Goal: Transaction & Acquisition: Book appointment/travel/reservation

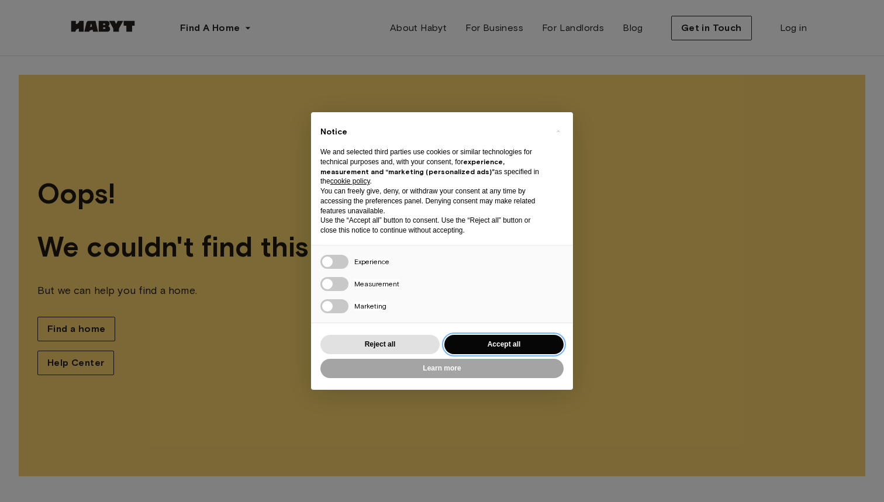
click at [517, 338] on button "Accept all" at bounding box center [503, 344] width 119 height 19
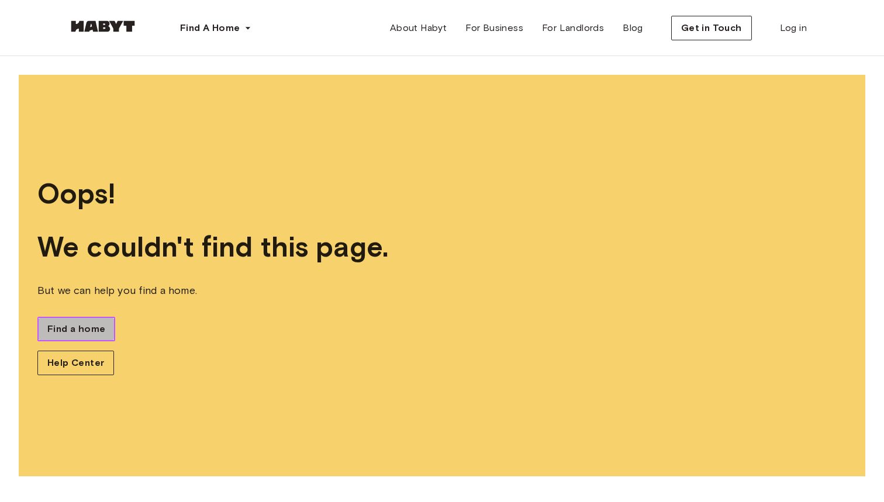
click at [58, 323] on span "Find a home" at bounding box center [76, 329] width 58 height 14
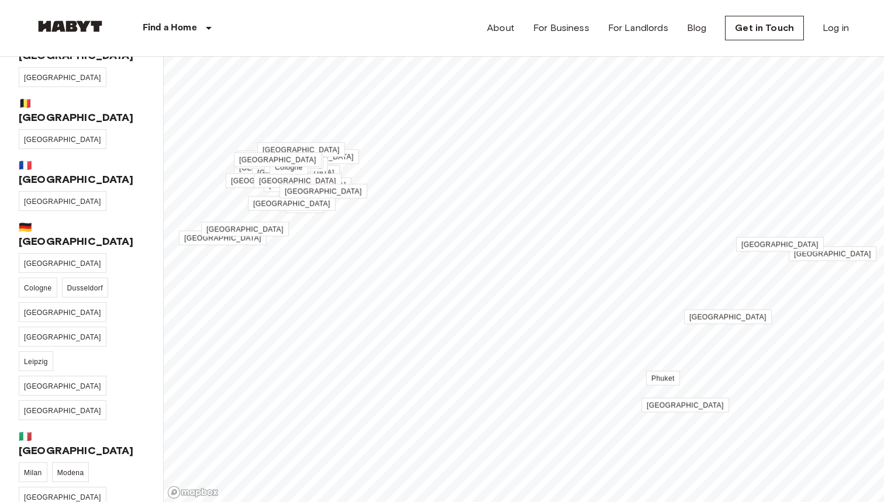
scroll to position [42, 0]
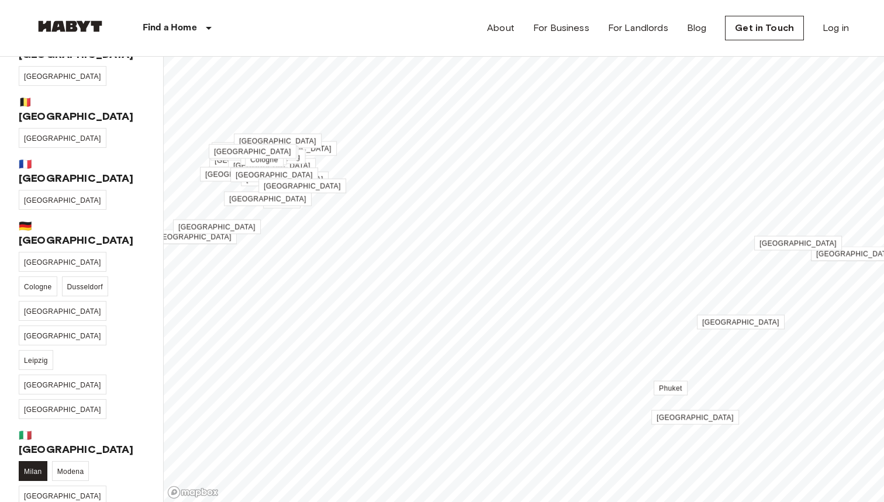
click at [37, 461] on link "Milan" at bounding box center [33, 471] width 29 height 20
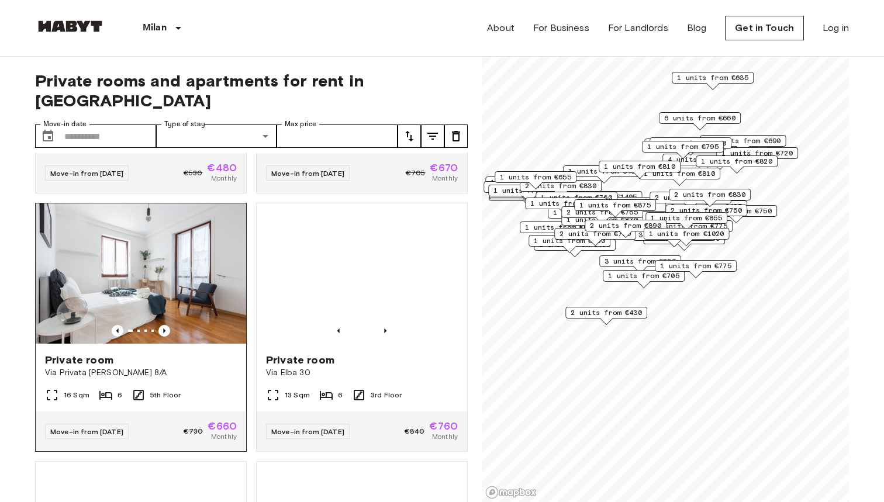
scroll to position [226, 0]
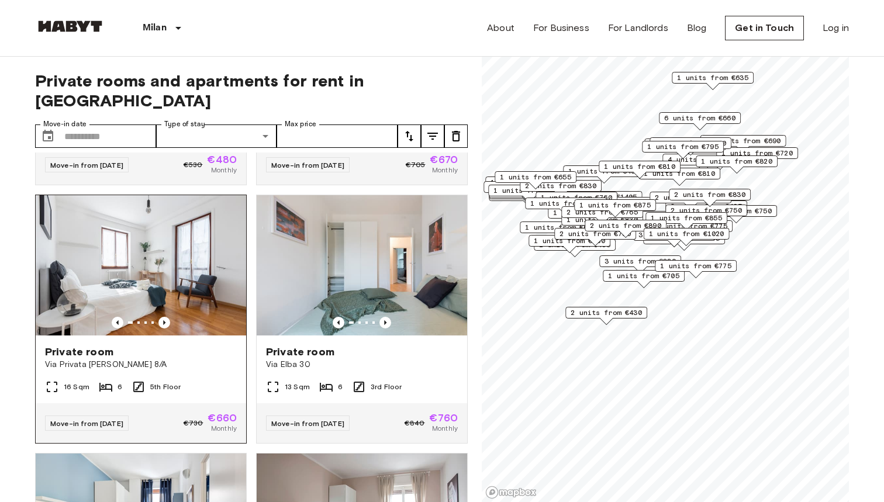
click at [185, 345] on div "Private room" at bounding box center [141, 352] width 192 height 14
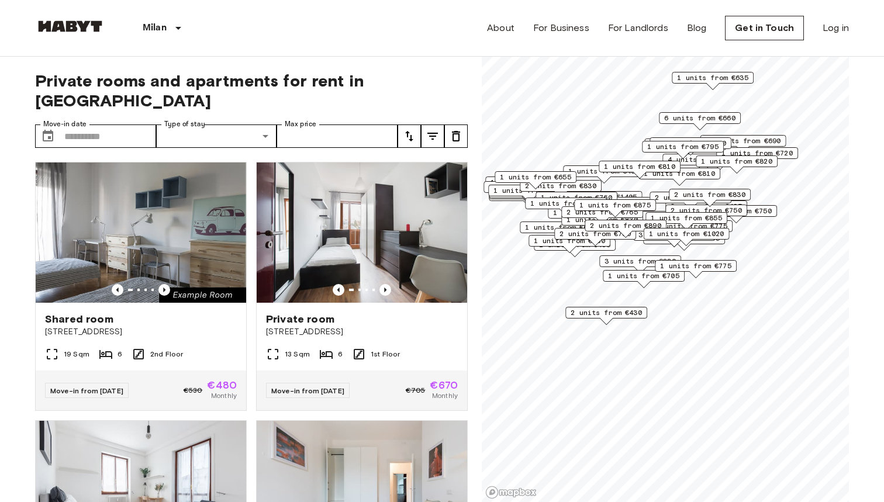
scroll to position [0, 0]
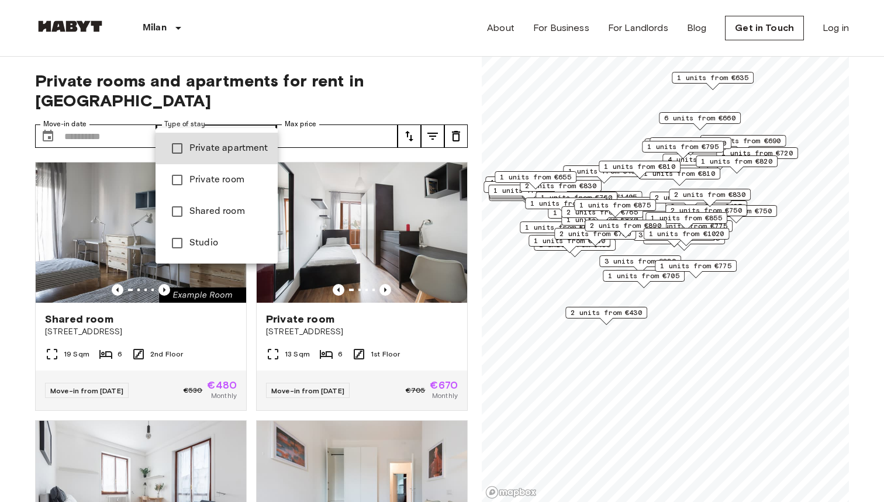
click at [240, 188] on li "Private room" at bounding box center [217, 180] width 122 height 32
type input "**********"
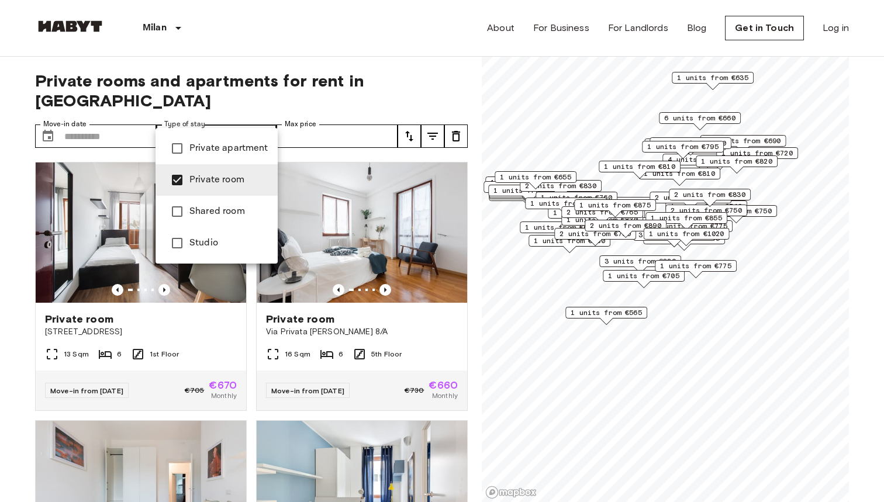
click at [103, 124] on div at bounding box center [442, 251] width 884 height 502
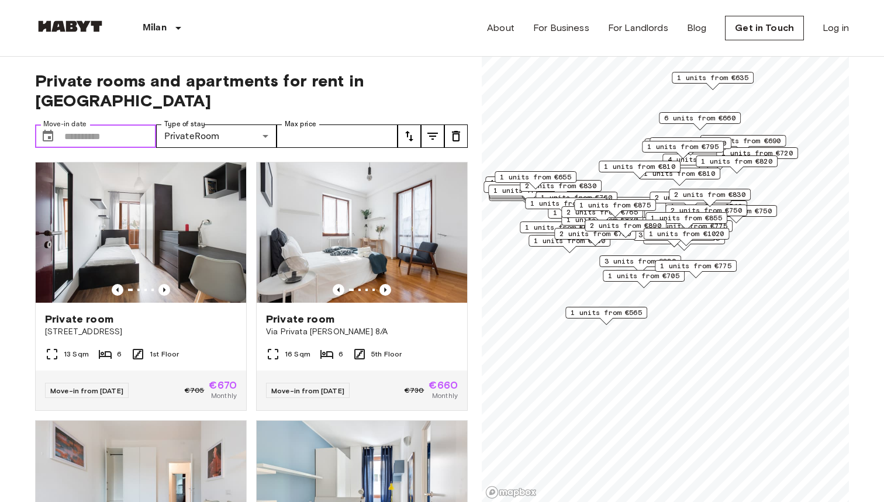
click at [106, 125] on input "Move-in date" at bounding box center [110, 136] width 92 height 23
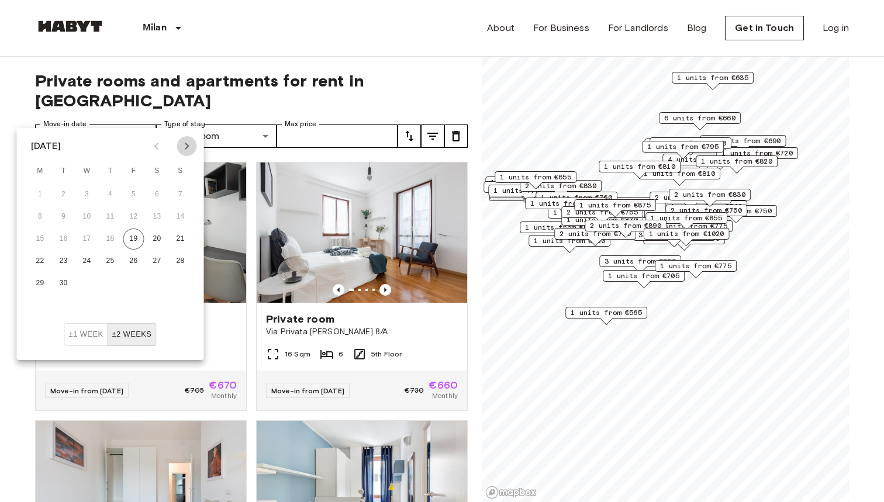
click at [180, 148] on icon "Next month" at bounding box center [187, 146] width 14 height 14
click at [107, 197] on button "1" at bounding box center [110, 194] width 21 height 21
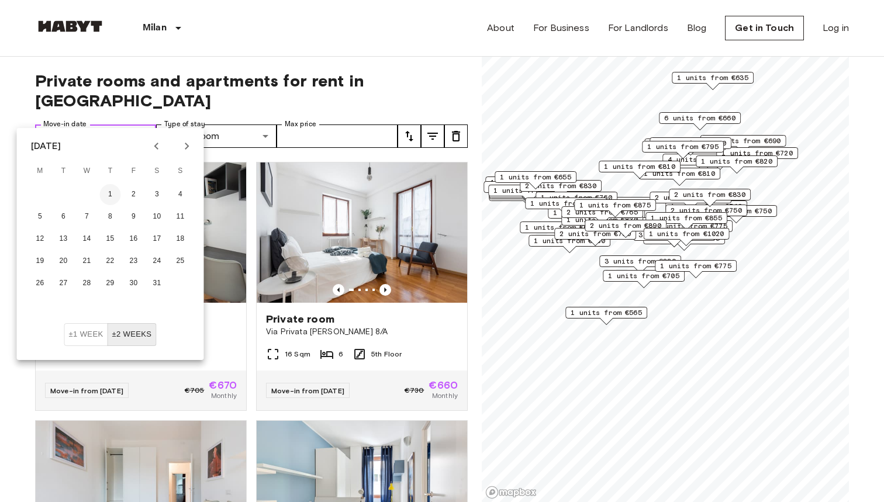
type input "**********"
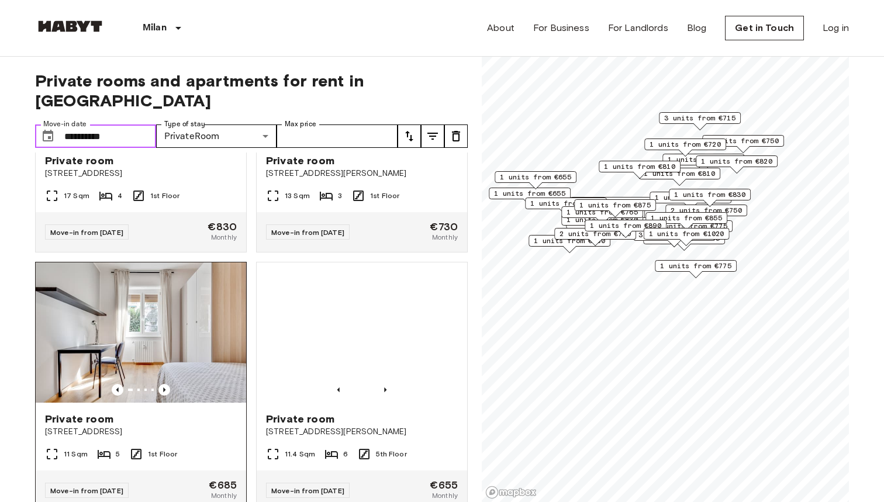
scroll to position [474, 0]
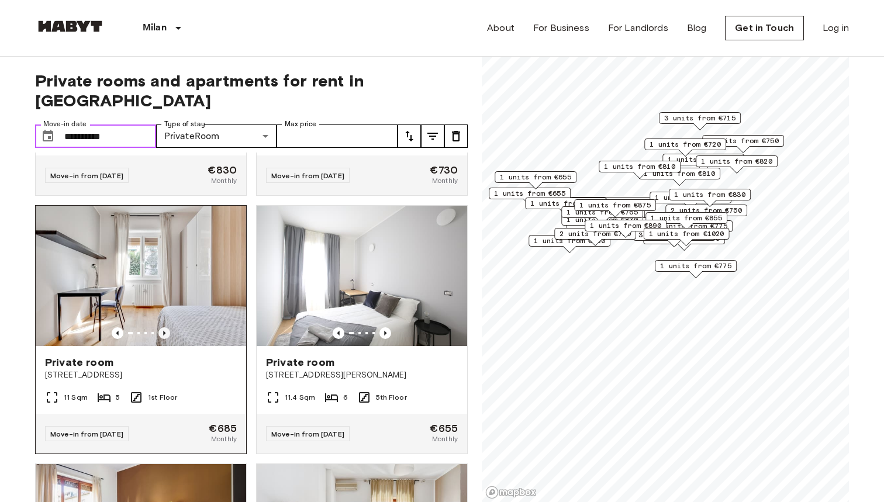
click at [167, 327] on icon "Previous image" at bounding box center [164, 333] width 12 height 12
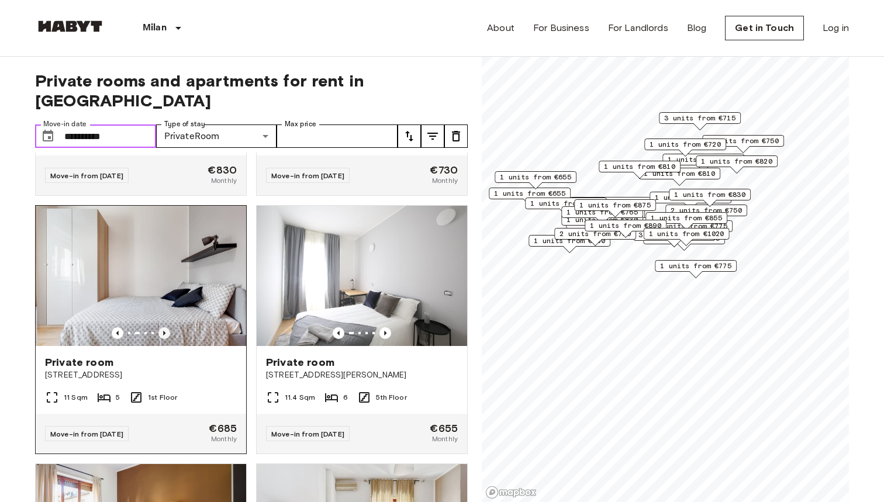
click at [167, 327] on icon "Previous image" at bounding box center [164, 333] width 12 height 12
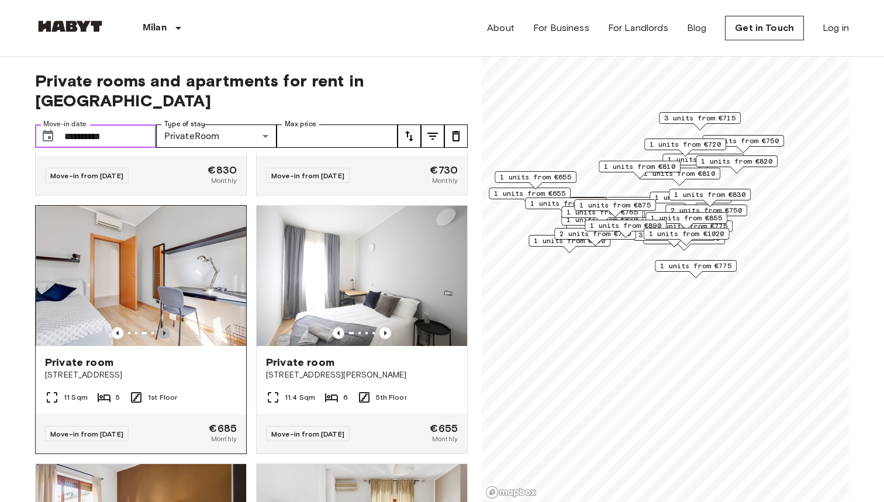
click at [166, 327] on icon "Previous image" at bounding box center [164, 333] width 12 height 12
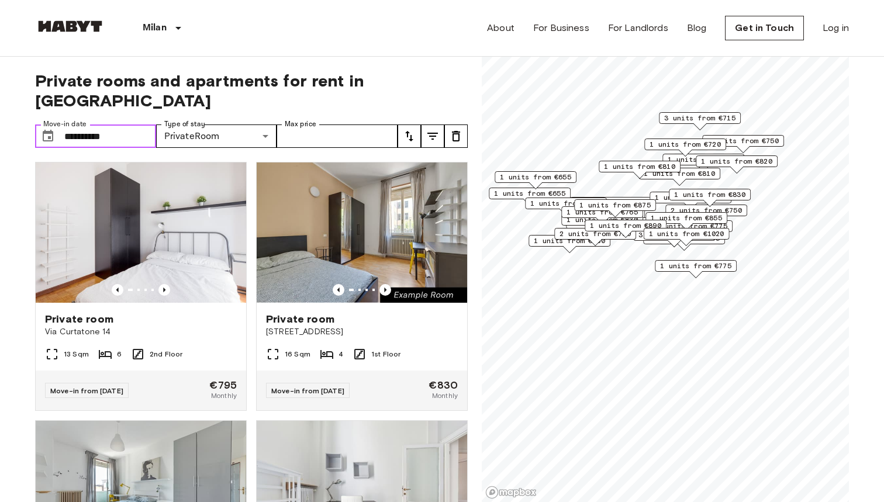
scroll to position [0, 0]
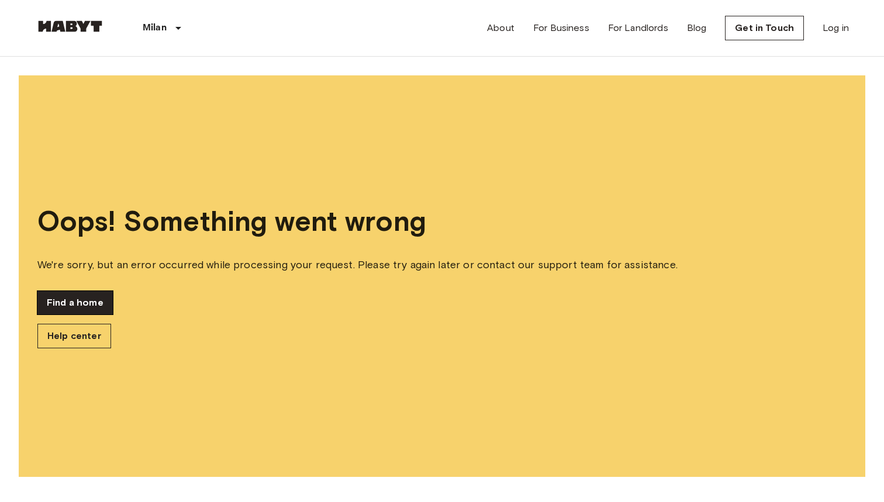
click at [82, 297] on link "Find a home" at bounding box center [74, 302] width 75 height 23
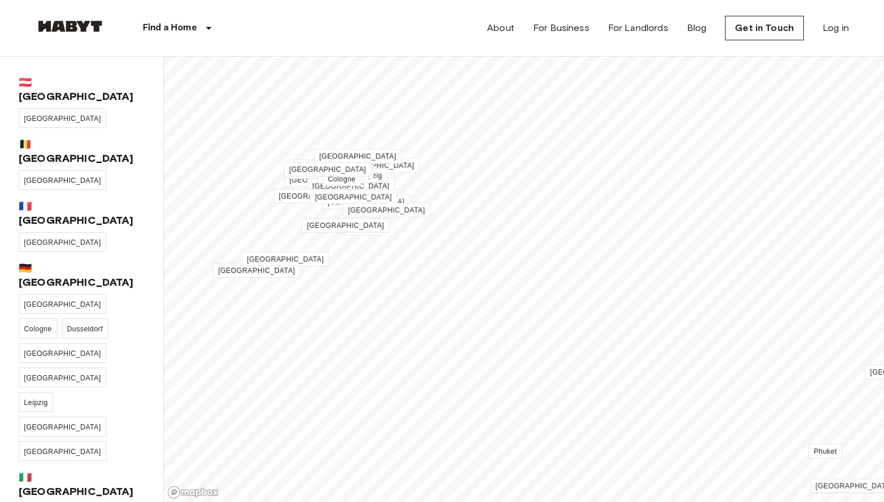
click at [33, 356] on div "🇦🇹 Austria Graz 🇧🇪 Belgium Brussels 🇫🇷 France Paris 🇩🇪 Germany Berlin Cologne D…" at bounding box center [82, 280] width 164 height 446
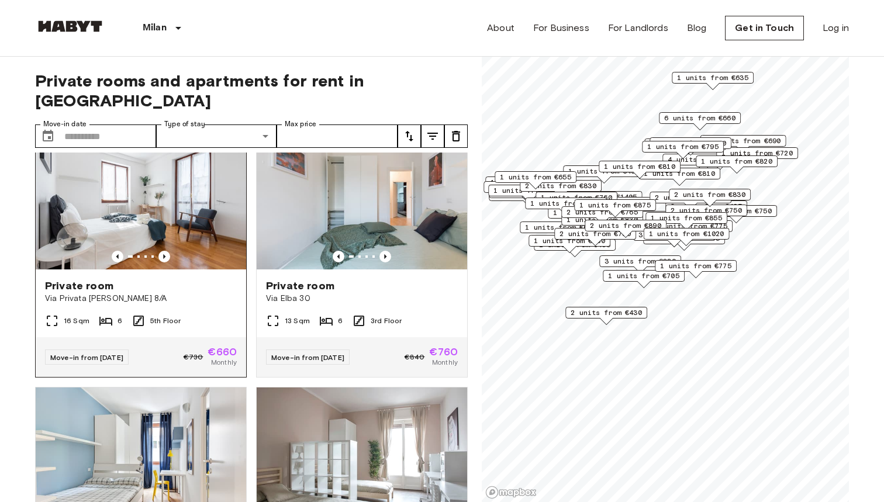
scroll to position [254, 0]
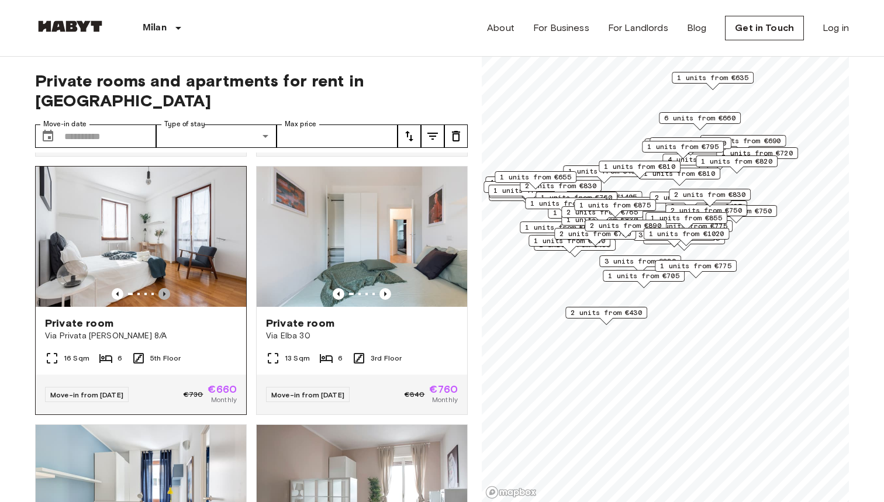
click at [164, 288] on icon "Previous image" at bounding box center [164, 294] width 12 height 12
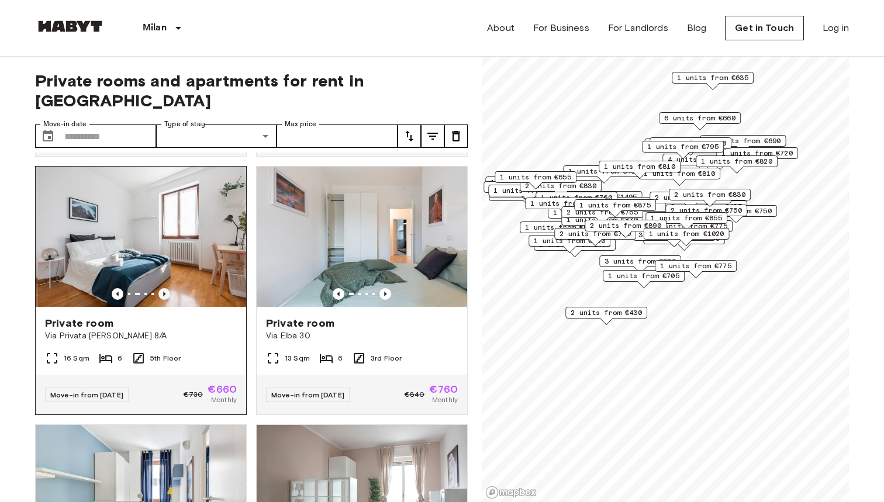
click at [164, 288] on icon "Previous image" at bounding box center [164, 294] width 12 height 12
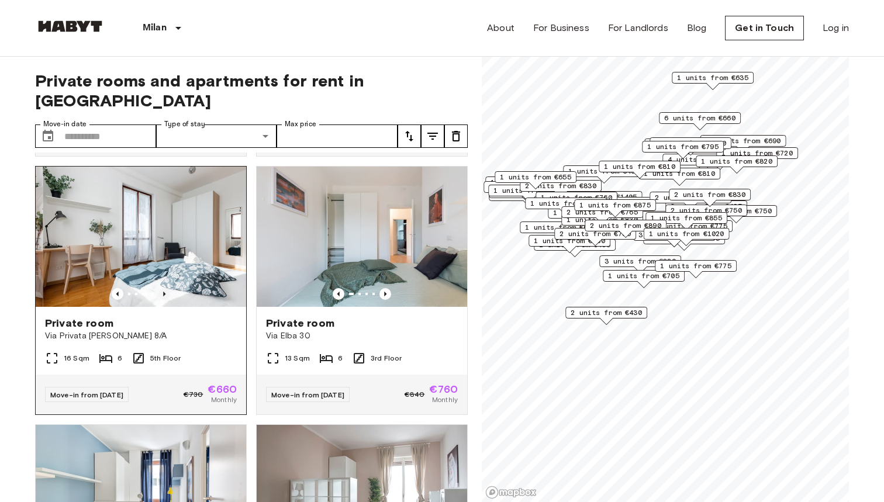
click at [164, 288] on icon "Previous image" at bounding box center [164, 294] width 12 height 12
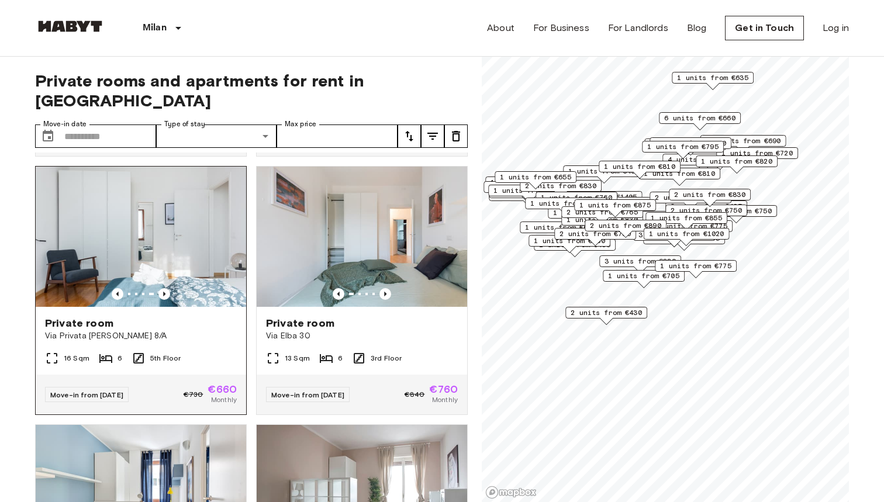
click at [182, 330] on span "Via Privata [PERSON_NAME] 8/A" at bounding box center [141, 336] width 192 height 12
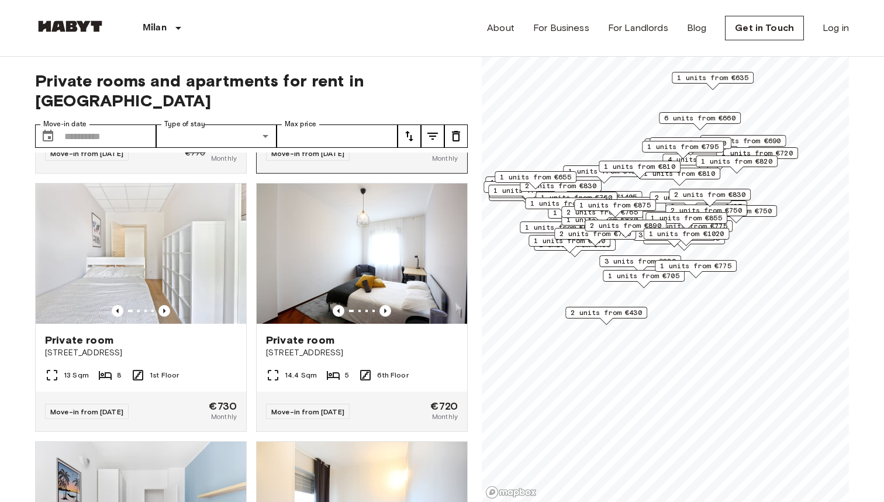
scroll to position [2564, 0]
click at [382, 296] on img at bounding box center [362, 253] width 211 height 140
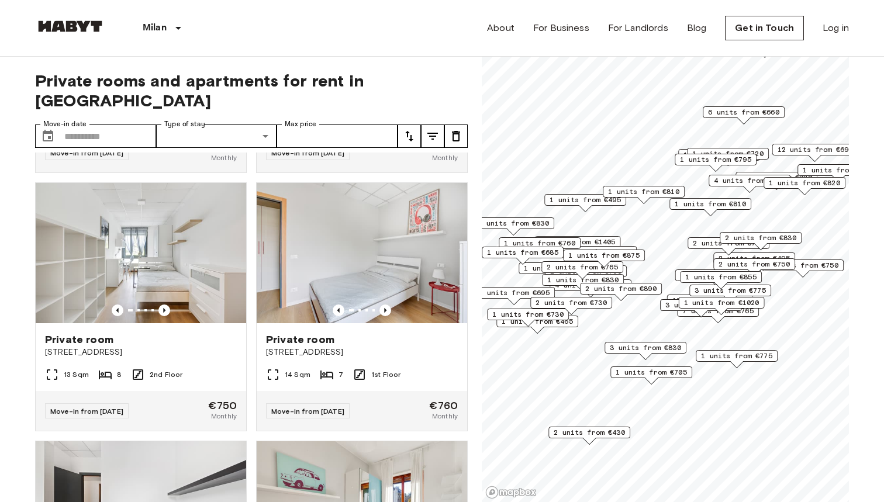
click at [762, 114] on span "6 units from €660" at bounding box center [743, 112] width 71 height 11
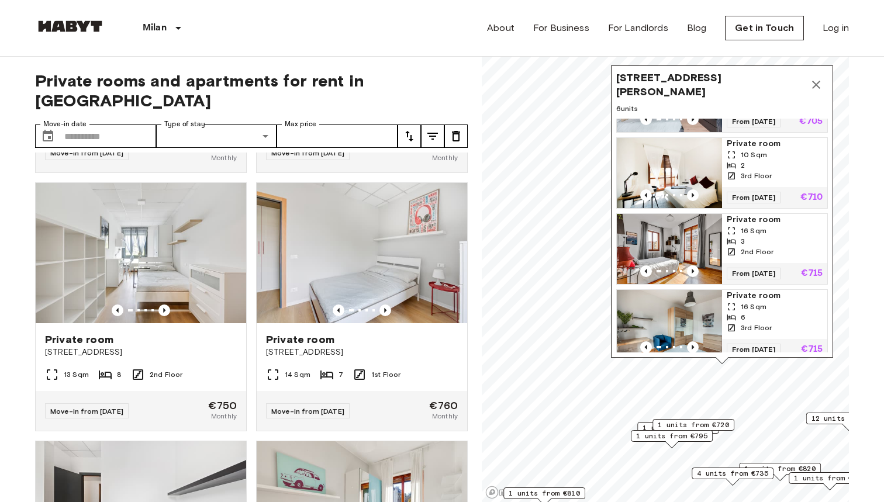
scroll to position [126, 0]
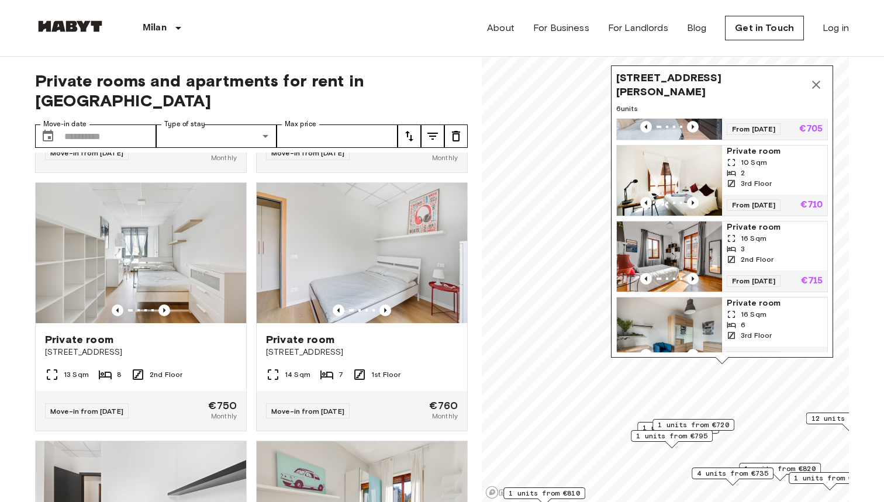
click at [759, 157] on span "10 Sqm" at bounding box center [754, 162] width 26 height 11
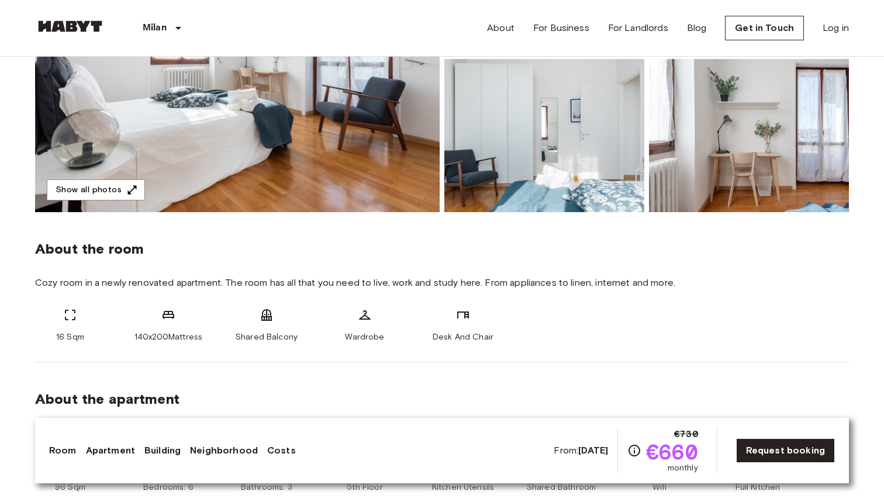
scroll to position [267, 0]
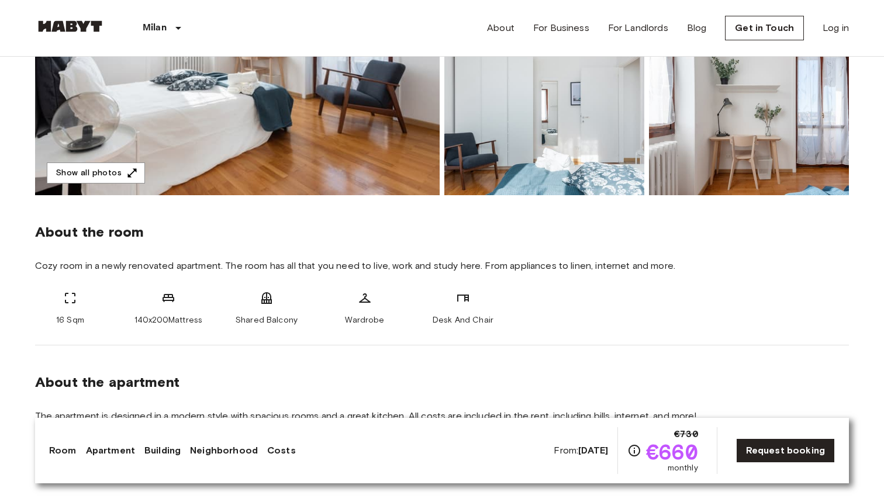
click at [578, 449] on b "[DATE]" at bounding box center [593, 450] width 30 height 11
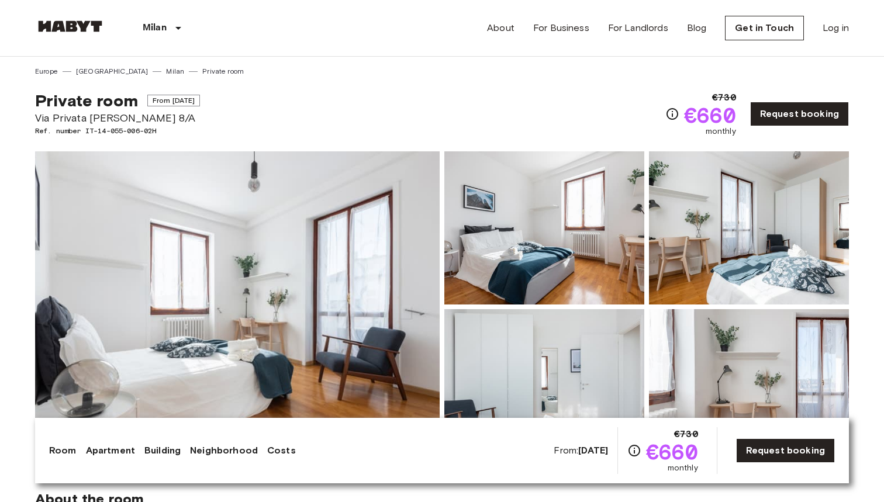
scroll to position [0, 0]
click at [796, 455] on link "Request booking" at bounding box center [785, 451] width 99 height 25
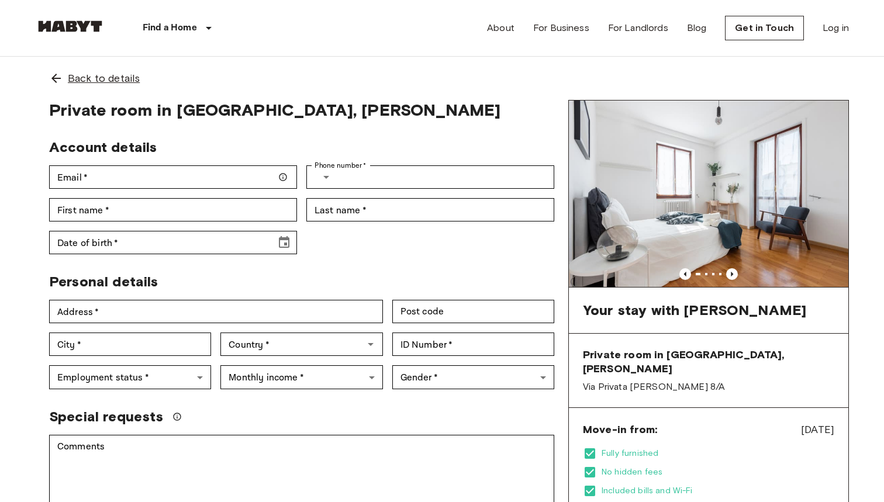
click at [72, 81] on span "Back to details" at bounding box center [104, 78] width 72 height 15
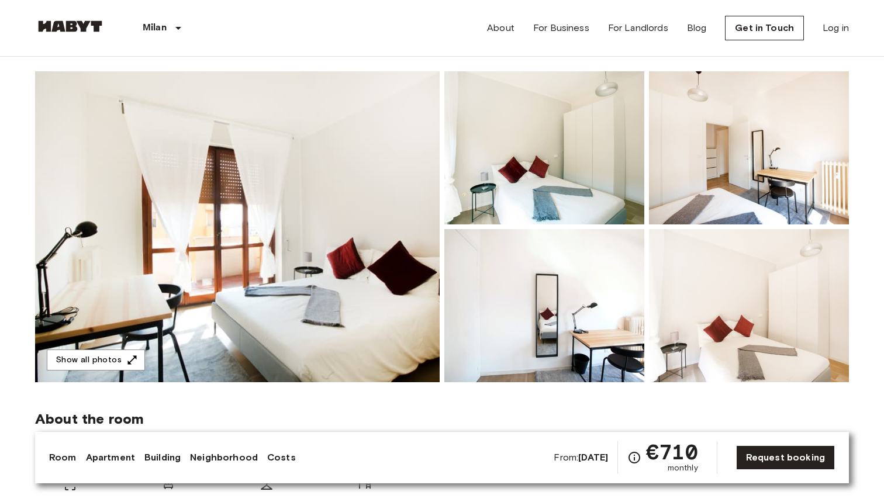
scroll to position [63, 0]
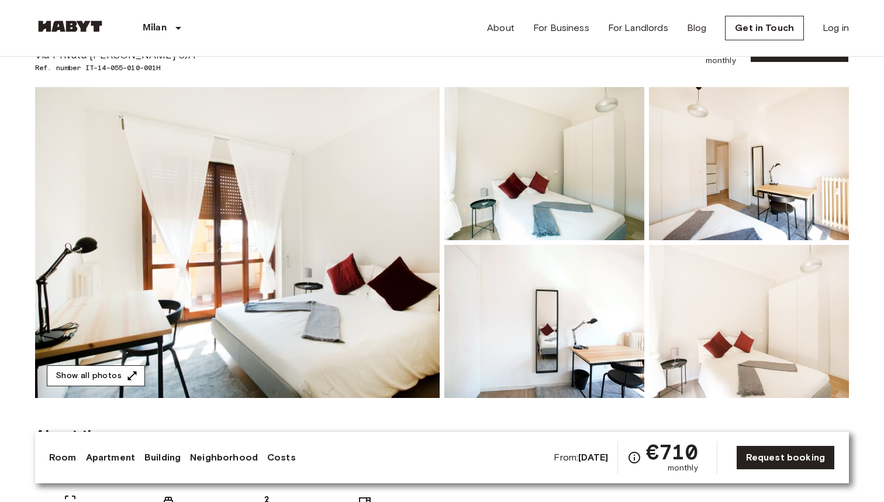
click at [103, 380] on button "Show all photos" at bounding box center [96, 376] width 98 height 22
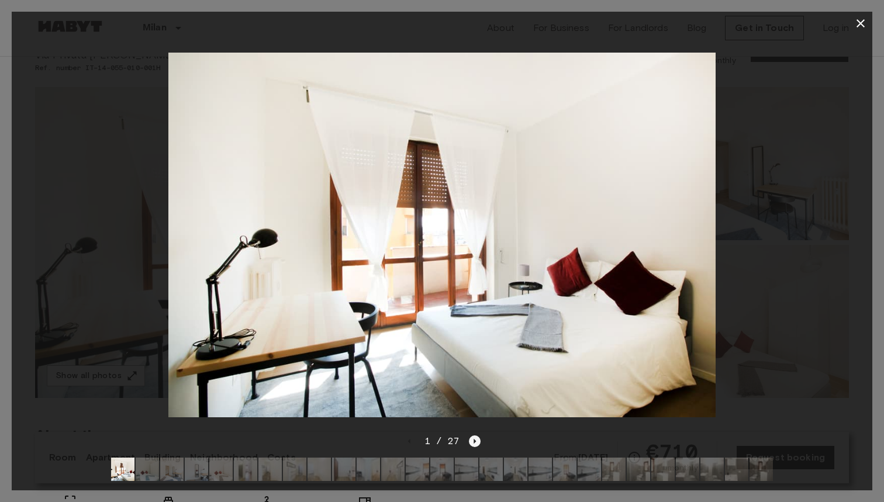
click at [477, 447] on icon "Next image" at bounding box center [475, 442] width 12 height 12
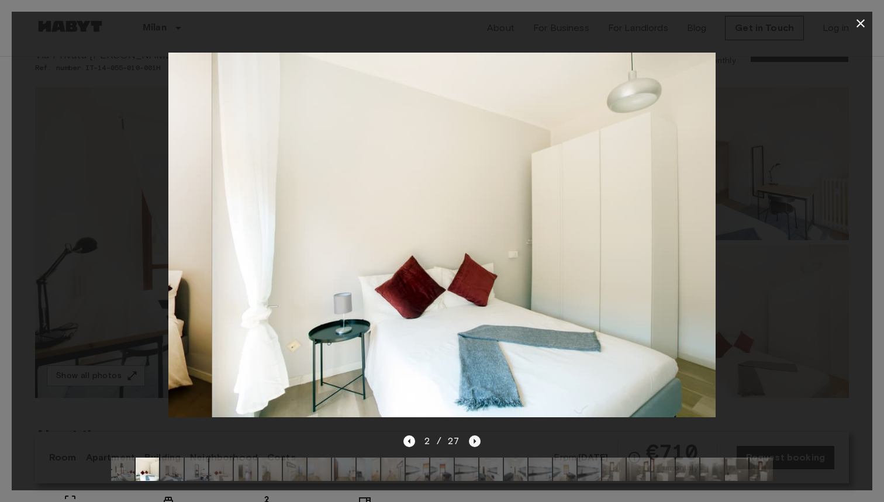
click at [477, 446] on icon "Next image" at bounding box center [475, 442] width 12 height 12
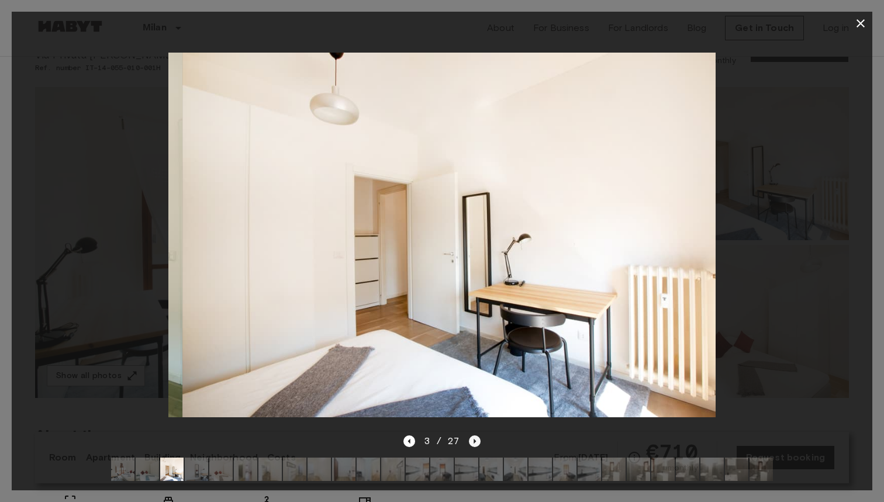
click at [477, 443] on icon "Next image" at bounding box center [475, 442] width 12 height 12
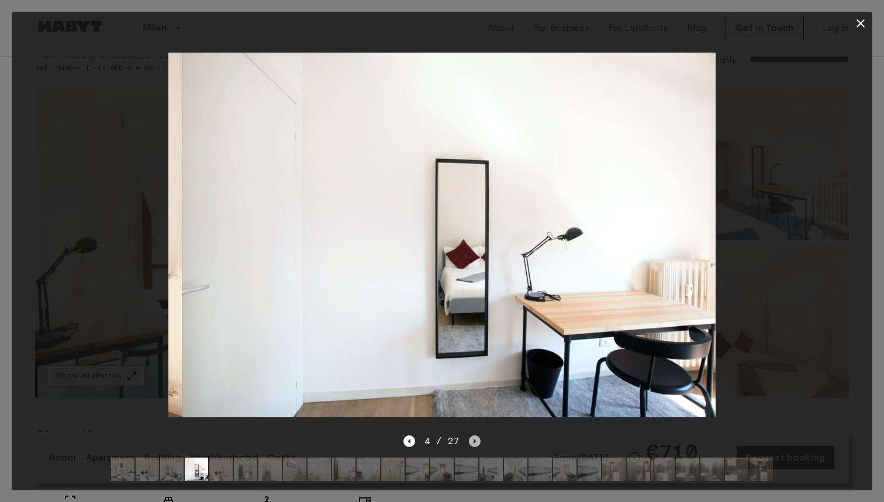
click at [477, 443] on icon "Next image" at bounding box center [475, 442] width 12 height 12
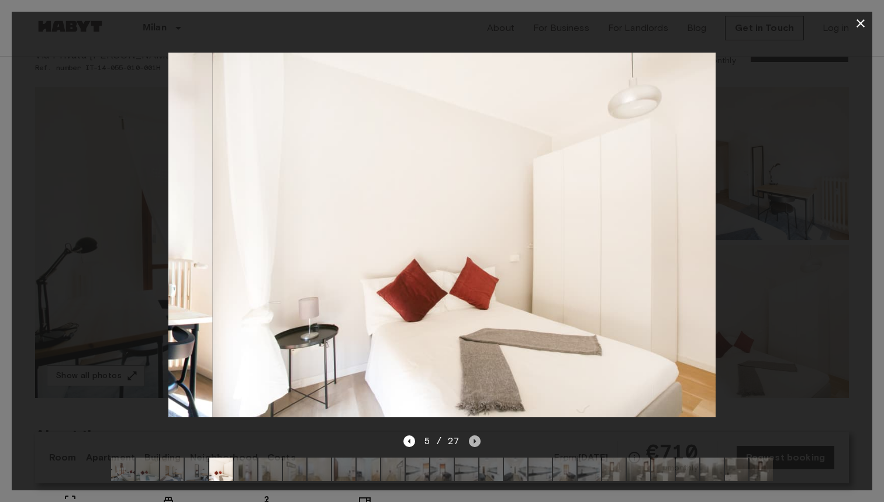
click at [477, 442] on icon "Next image" at bounding box center [475, 442] width 12 height 12
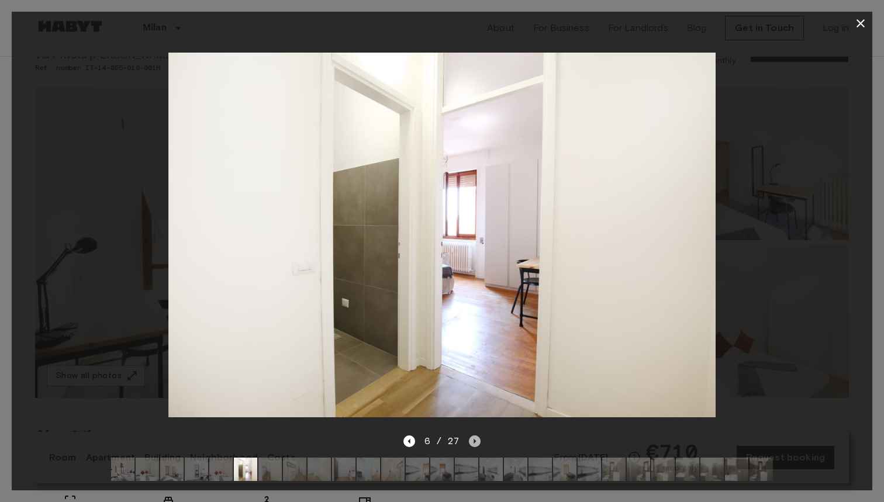
click at [477, 442] on icon "Next image" at bounding box center [475, 442] width 12 height 12
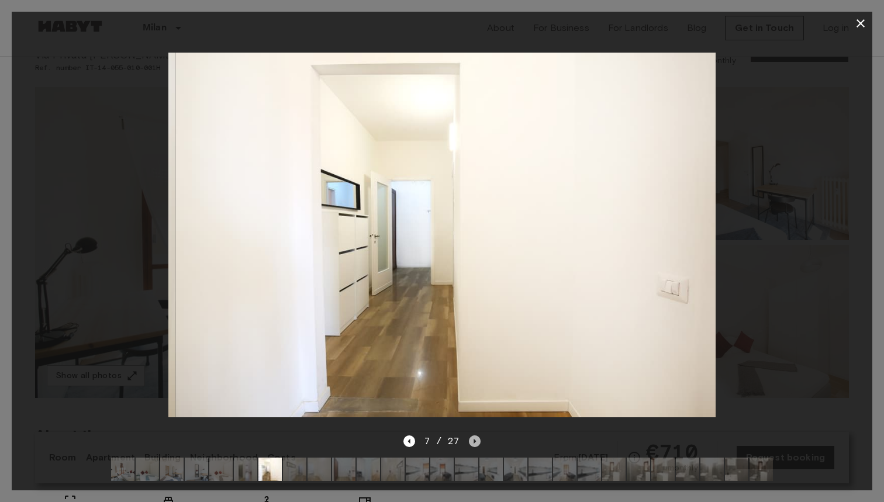
click at [477, 441] on icon "Next image" at bounding box center [475, 442] width 12 height 12
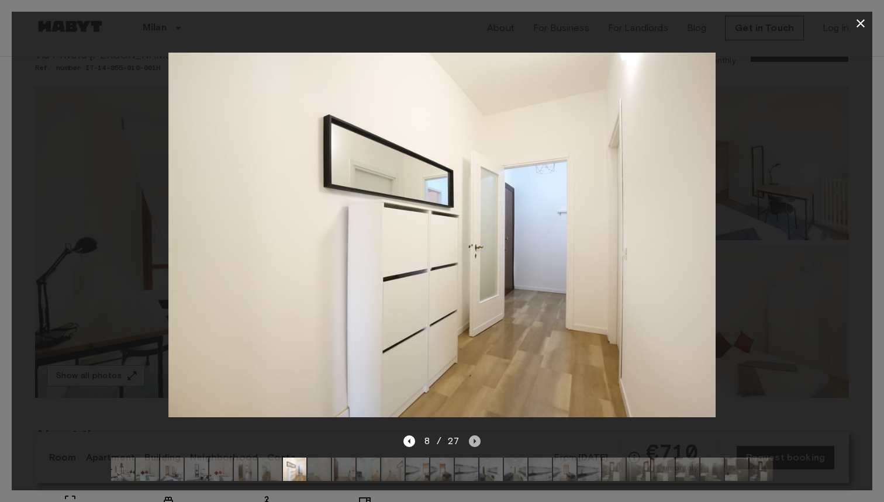
click at [477, 441] on icon "Next image" at bounding box center [475, 442] width 12 height 12
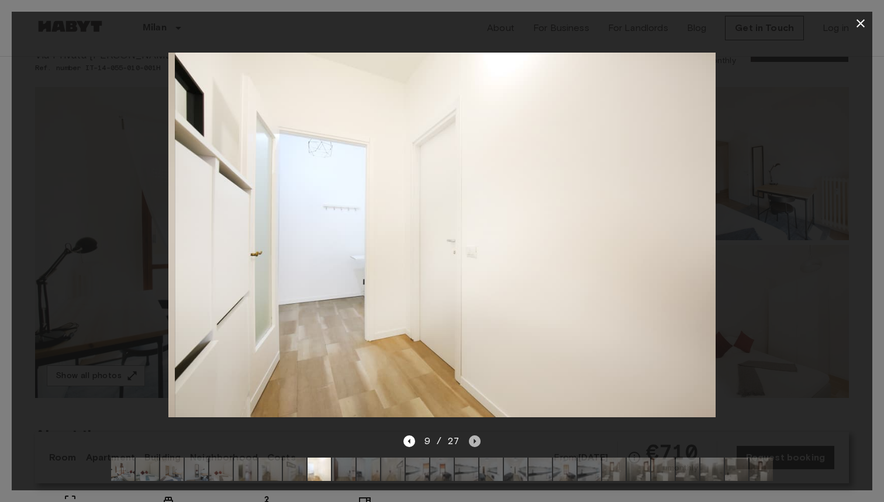
click at [477, 441] on icon "Next image" at bounding box center [475, 442] width 12 height 12
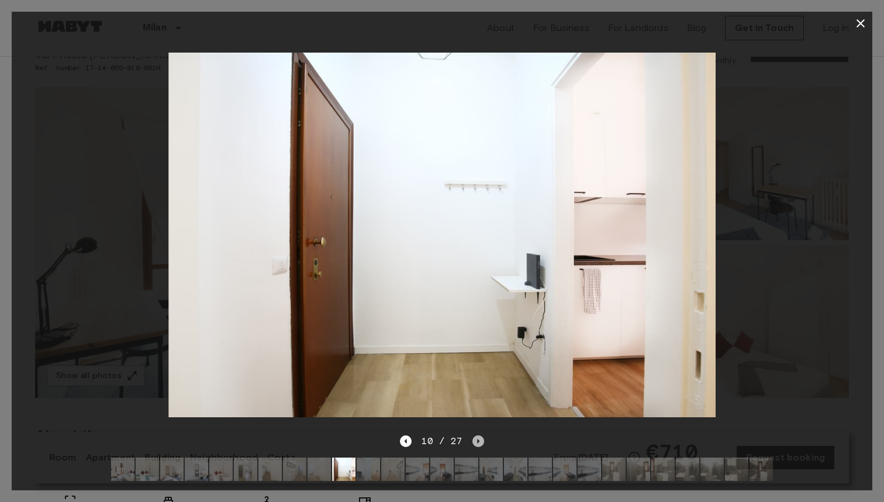
click at [477, 441] on icon "Next image" at bounding box center [478, 441] width 2 height 5
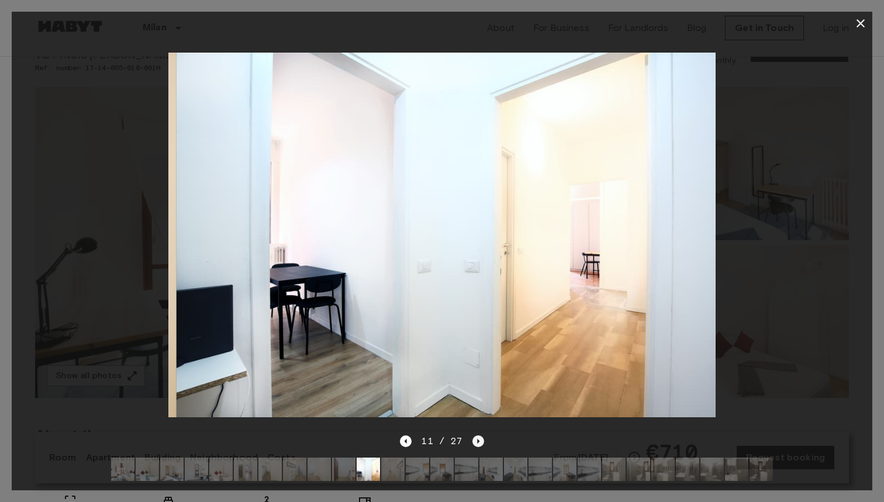
click at [477, 441] on icon "Next image" at bounding box center [478, 441] width 2 height 5
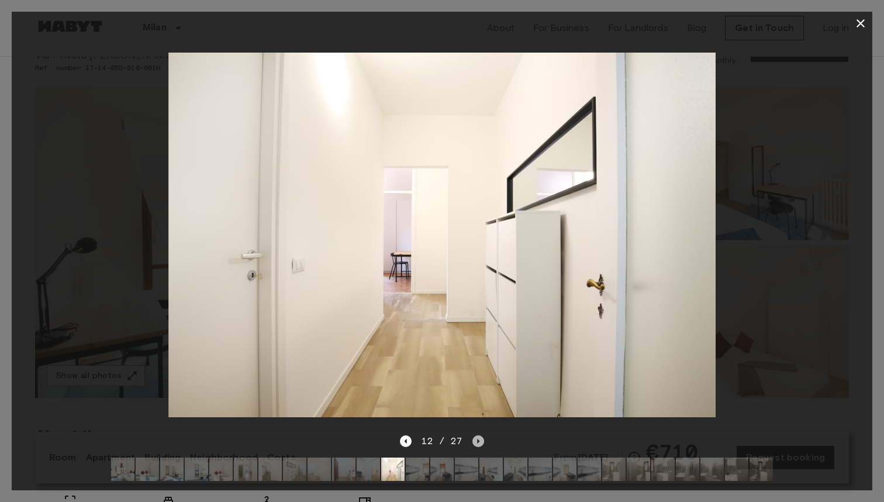
click at [477, 441] on icon "Next image" at bounding box center [478, 441] width 2 height 5
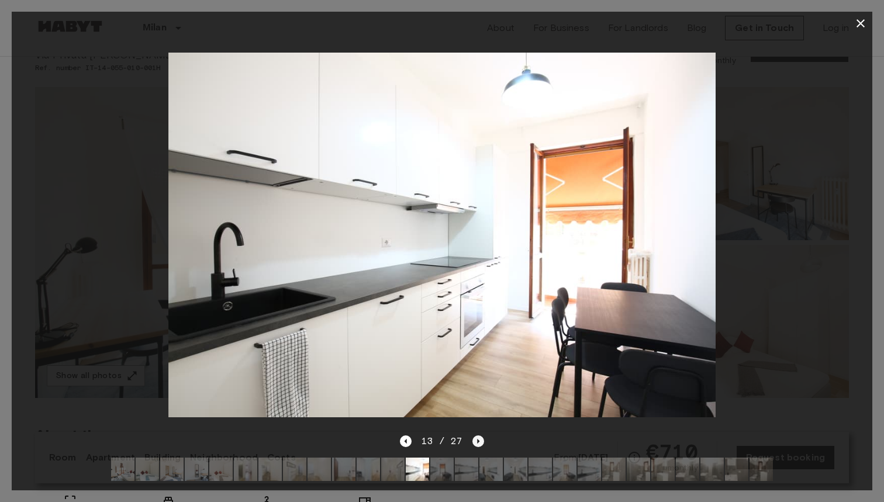
click at [477, 441] on icon "Next image" at bounding box center [478, 441] width 2 height 5
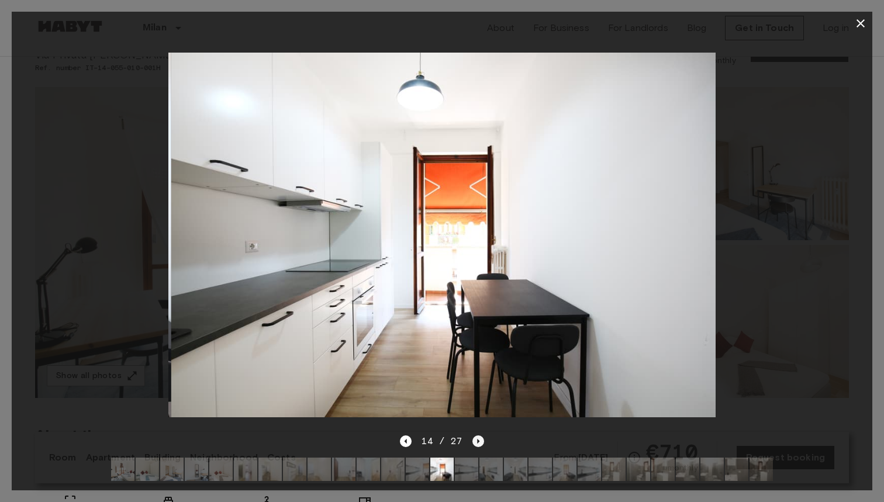
click at [477, 441] on icon "Next image" at bounding box center [478, 441] width 2 height 5
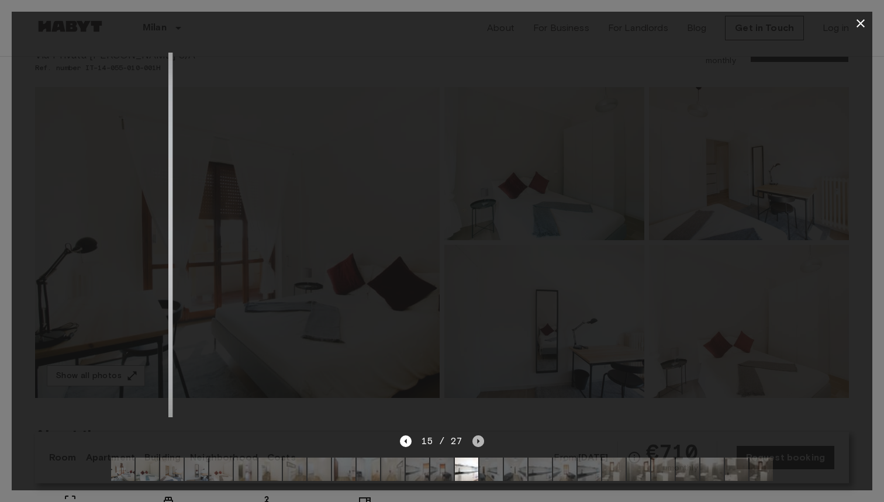
click at [477, 441] on icon "Next image" at bounding box center [478, 441] width 2 height 5
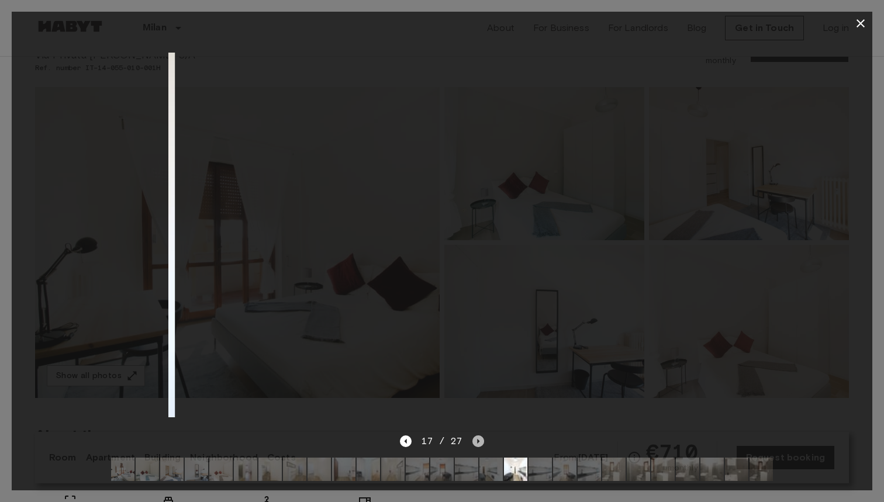
click at [476, 441] on icon "Next image" at bounding box center [478, 442] width 12 height 12
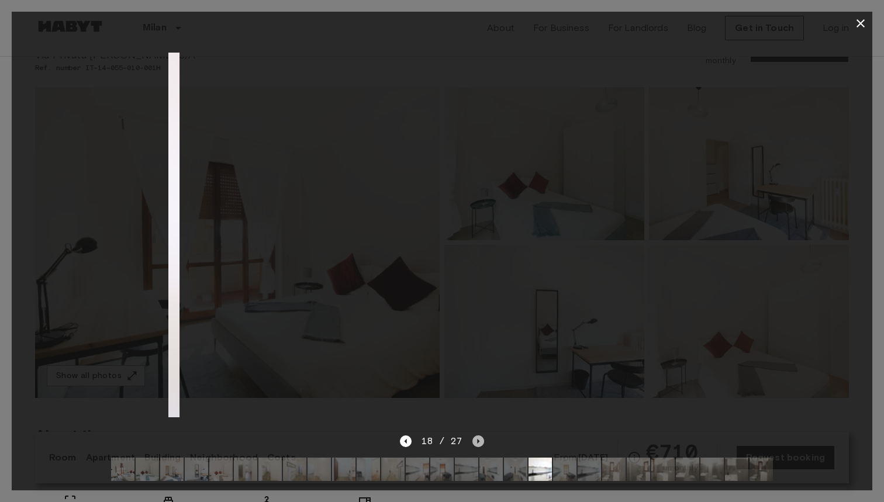
click at [476, 441] on icon "Next image" at bounding box center [478, 442] width 12 height 12
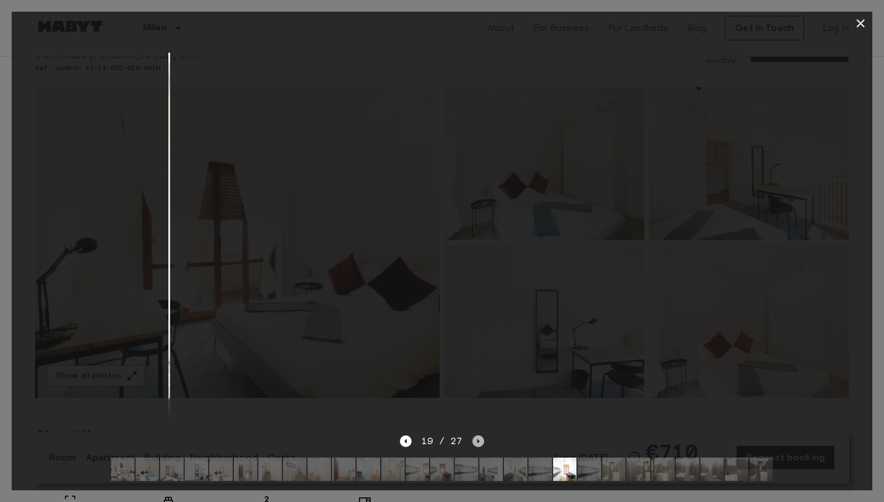
click at [476, 441] on icon "Next image" at bounding box center [478, 442] width 12 height 12
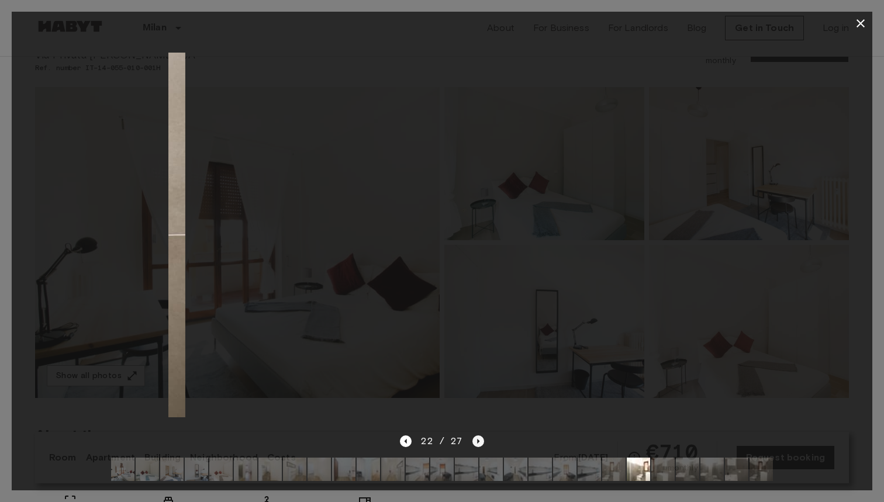
click at [476, 441] on icon "Next image" at bounding box center [478, 442] width 12 height 12
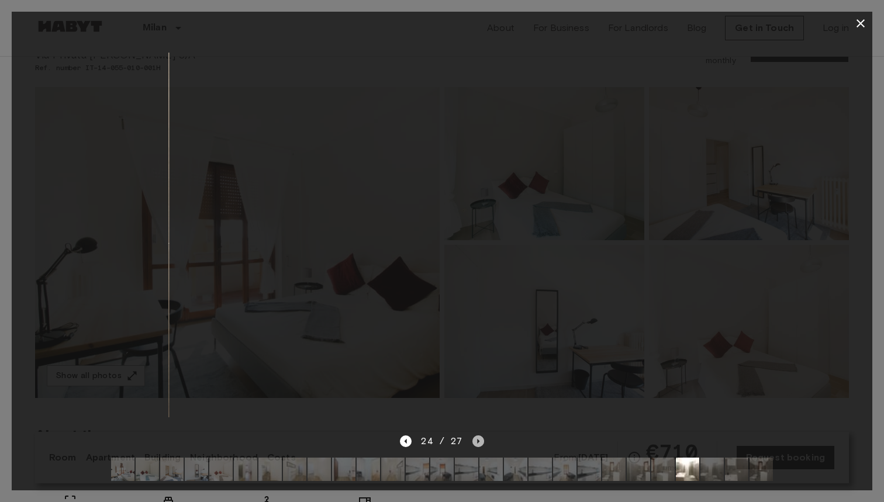
click at [476, 441] on icon "Next image" at bounding box center [478, 442] width 12 height 12
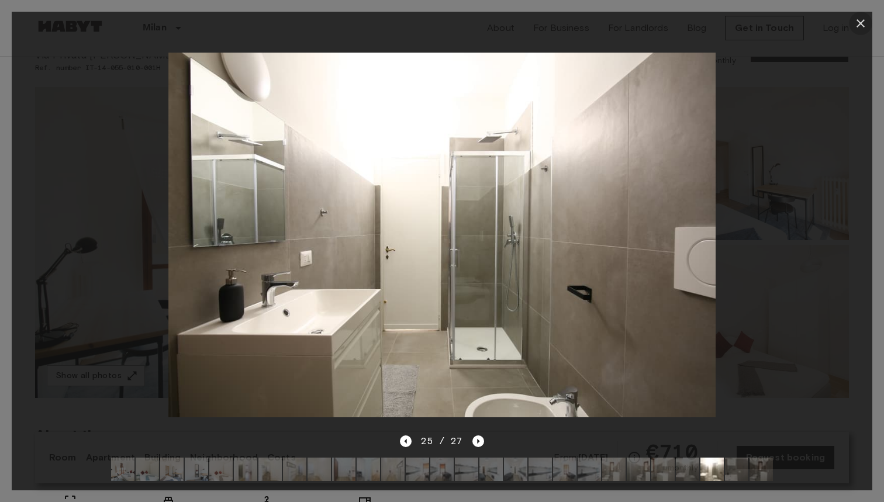
click at [863, 27] on icon "button" at bounding box center [861, 23] width 14 height 14
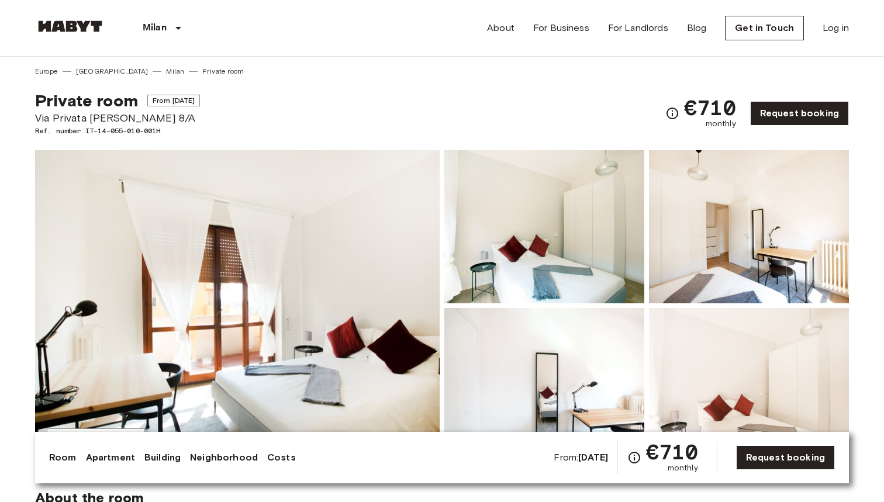
scroll to position [0, 0]
